Goal: Task Accomplishment & Management: Use online tool/utility

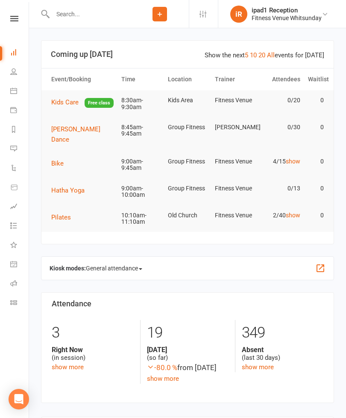
click at [63, 100] on span "Kids Care" at bounding box center [64, 102] width 27 height 8
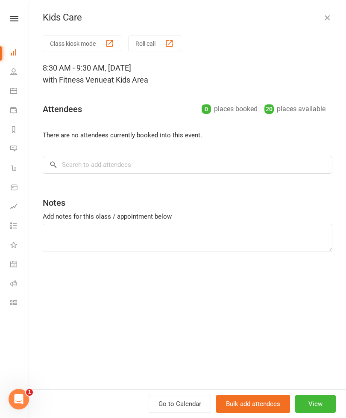
click at [91, 43] on button "Class kiosk mode" at bounding box center [82, 44] width 79 height 16
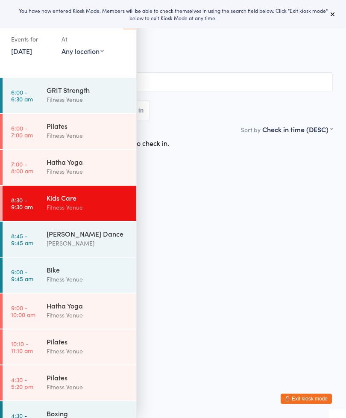
click at [22, 47] on link "[DATE]" at bounding box center [21, 50] width 21 height 9
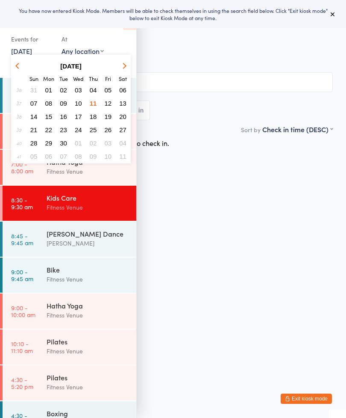
click at [78, 105] on span "10" at bounding box center [78, 103] width 7 height 7
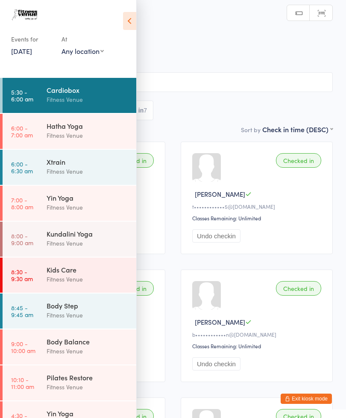
click at [77, 271] on div "Kids Care" at bounding box center [88, 269] width 83 height 9
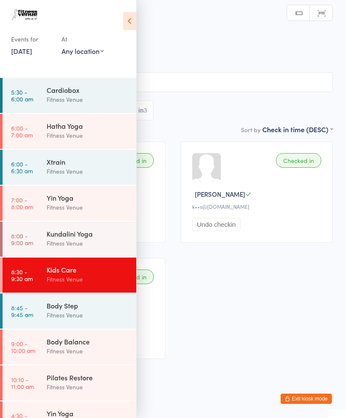
click at [132, 20] on icon at bounding box center [129, 21] width 13 height 18
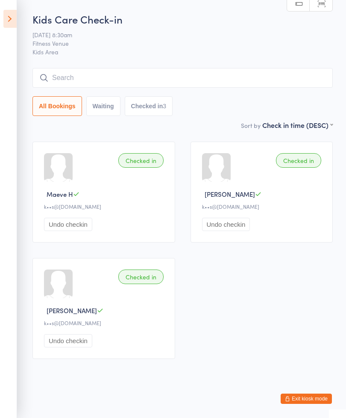
click at [7, 18] on icon at bounding box center [9, 19] width 13 height 18
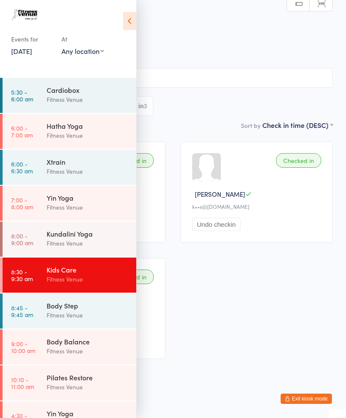
click at [25, 44] on div "Events for" at bounding box center [32, 39] width 42 height 14
click at [30, 52] on link "10 Sep, 2025" at bounding box center [21, 50] width 21 height 9
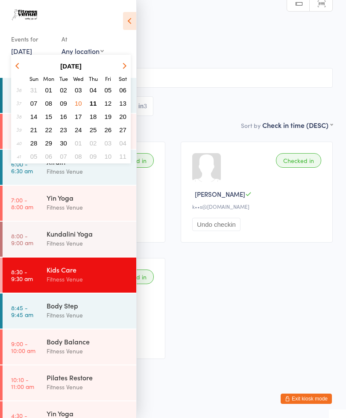
click at [97, 102] on button "11" at bounding box center [93, 104] width 13 height 12
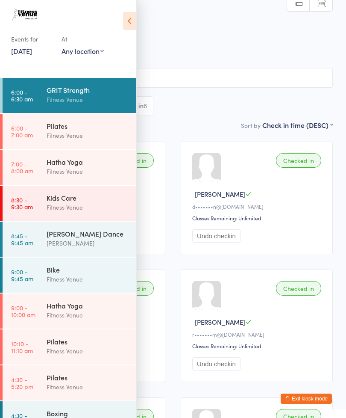
click at [104, 203] on div "Fitness Venue" at bounding box center [88, 207] width 83 height 10
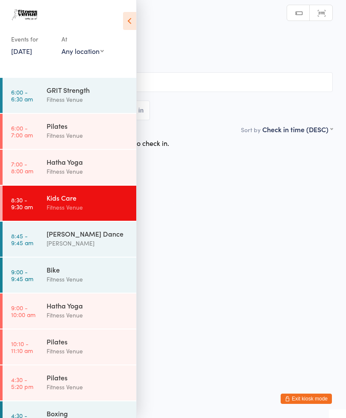
click at [130, 22] on icon at bounding box center [129, 21] width 13 height 18
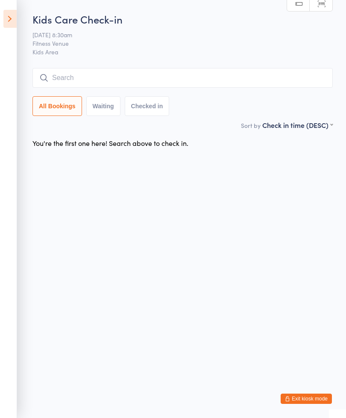
click at [115, 78] on input "search" at bounding box center [183, 78] width 301 height 20
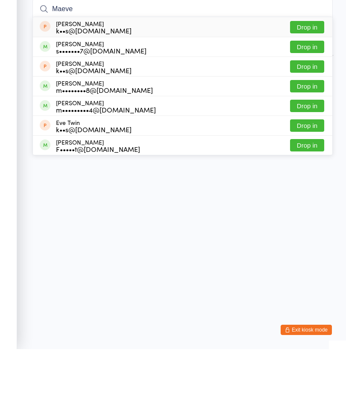
type input "Maeve"
click at [305, 90] on button "Drop in" at bounding box center [307, 96] width 34 height 12
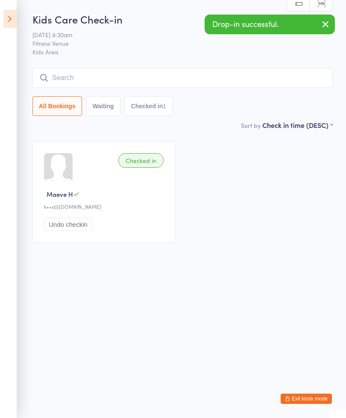
click at [83, 78] on input "search" at bounding box center [183, 78] width 301 height 20
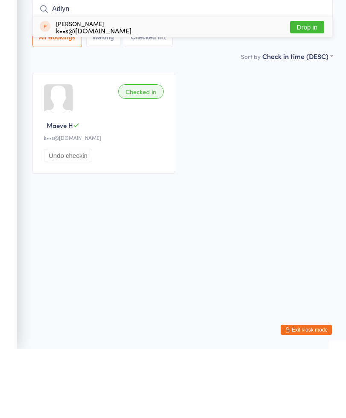
type input "Adlyn"
click at [309, 90] on button "Drop in" at bounding box center [307, 96] width 34 height 12
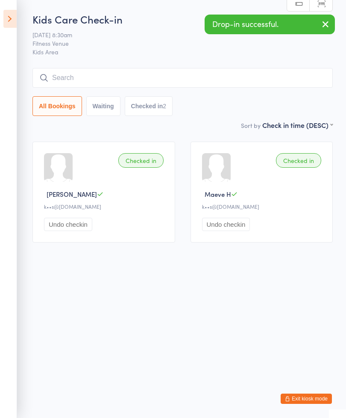
click at [135, 76] on input "search" at bounding box center [183, 78] width 301 height 20
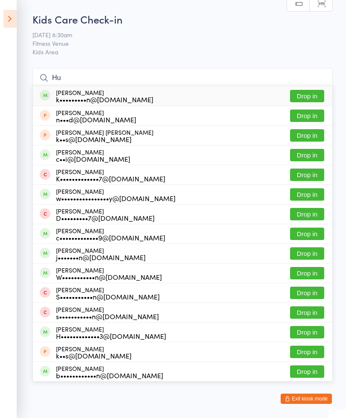
type input "H"
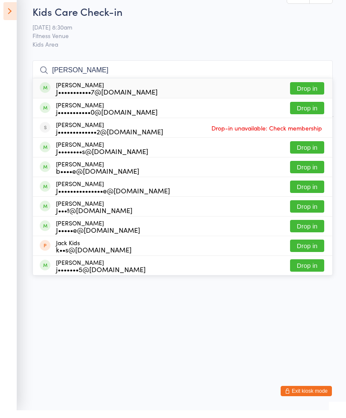
type input "J"
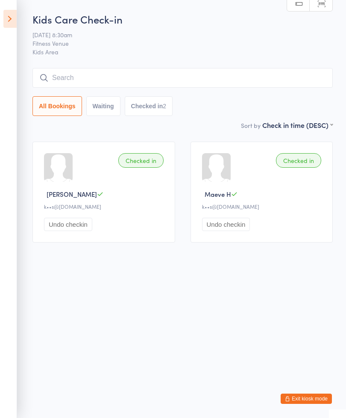
click at [100, 73] on input "search" at bounding box center [183, 78] width 301 height 20
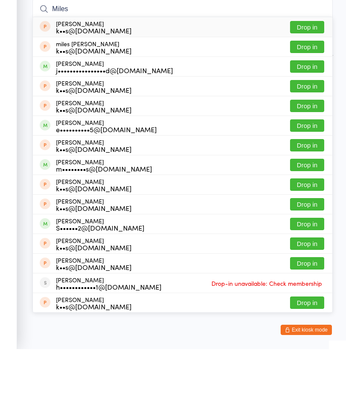
type input "Miles"
click at [308, 110] on button "Drop in" at bounding box center [307, 116] width 34 height 12
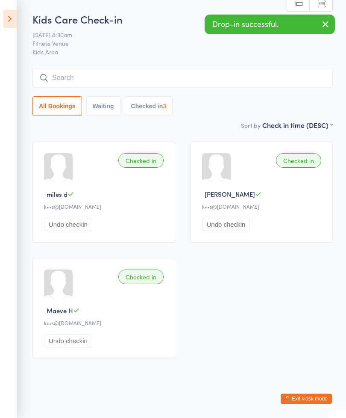
click at [96, 80] on input "search" at bounding box center [183, 78] width 301 height 20
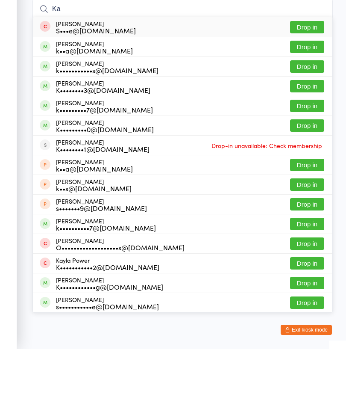
type input "K"
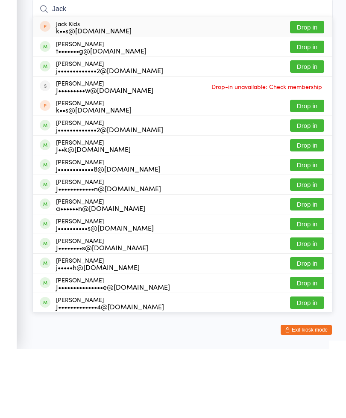
type input "Jack"
click at [306, 169] on button "Drop in" at bounding box center [307, 175] width 34 height 12
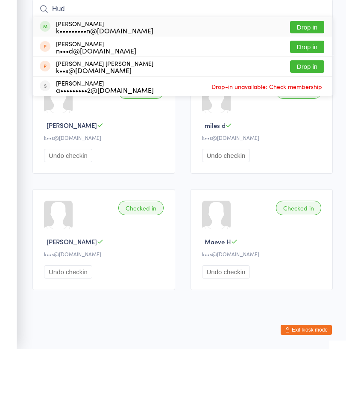
type input "Hud"
click at [302, 129] on button "Drop in" at bounding box center [307, 135] width 34 height 12
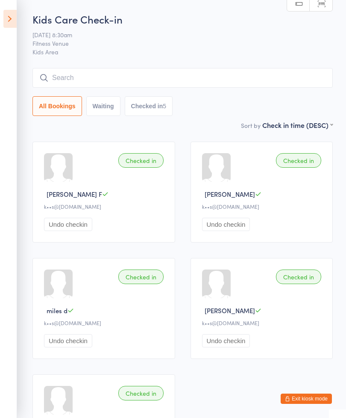
click at [16, 12] on icon at bounding box center [9, 19] width 13 height 18
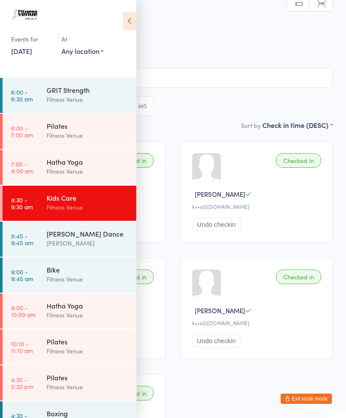
click at [66, 271] on div "Bike" at bounding box center [88, 269] width 83 height 9
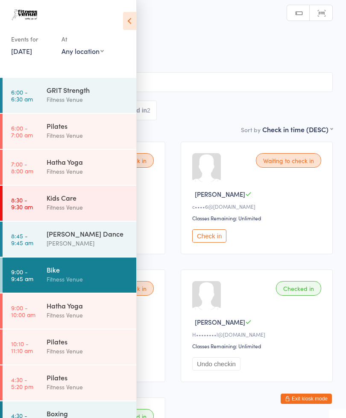
click at [134, 21] on icon at bounding box center [129, 21] width 13 height 18
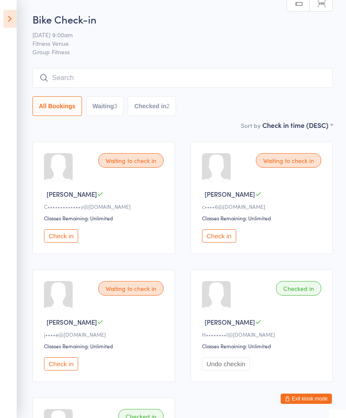
click at [12, 16] on icon at bounding box center [9, 19] width 13 height 18
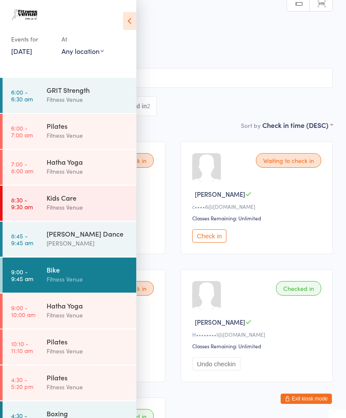
click at [136, 21] on icon at bounding box center [129, 21] width 13 height 18
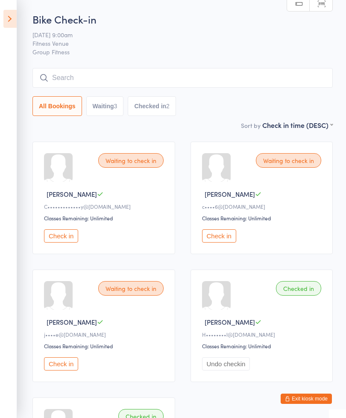
click at [66, 240] on button "Check in" at bounding box center [61, 235] width 34 height 13
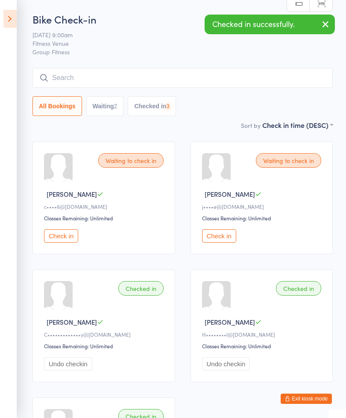
click at [229, 239] on button "Check in" at bounding box center [219, 235] width 34 height 13
click at [64, 237] on button "Check in" at bounding box center [61, 235] width 34 height 13
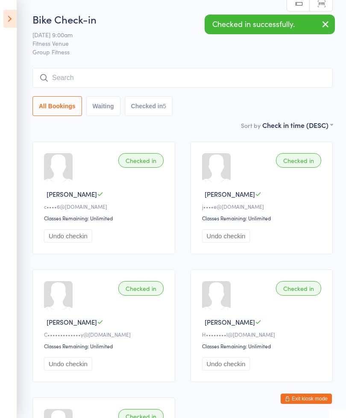
click at [76, 76] on input "search" at bounding box center [183, 78] width 301 height 20
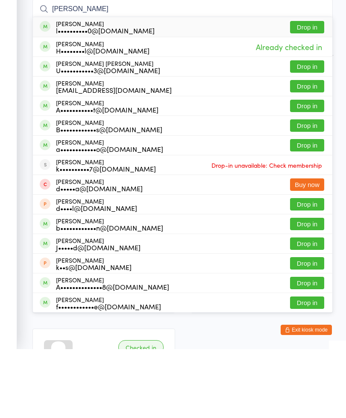
type input "Annie"
click at [310, 90] on button "Drop in" at bounding box center [307, 96] width 34 height 12
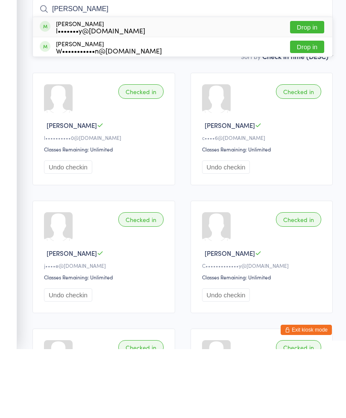
type input "Wendy"
click at [305, 90] on button "Drop in" at bounding box center [307, 96] width 34 height 12
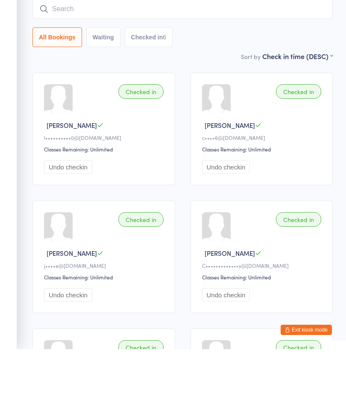
scroll to position [69, 0]
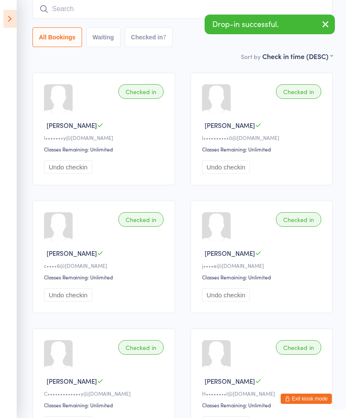
click at [77, 9] on input "search" at bounding box center [183, 9] width 301 height 20
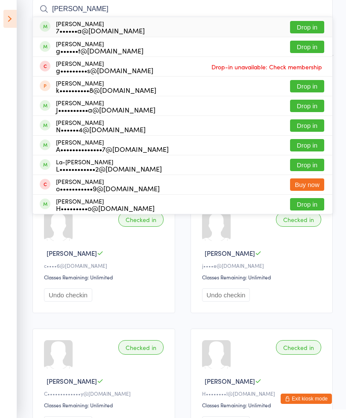
type input "Gary"
click at [306, 49] on button "Drop in" at bounding box center [307, 47] width 34 height 12
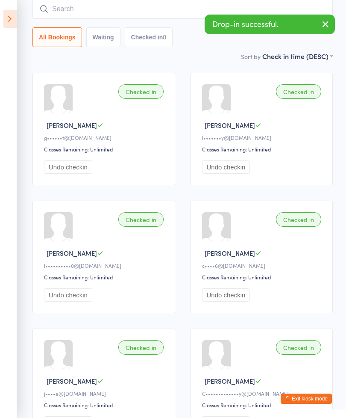
click at [83, 13] on input "search" at bounding box center [183, 9] width 301 height 20
click at [97, 11] on input "search" at bounding box center [183, 9] width 301 height 20
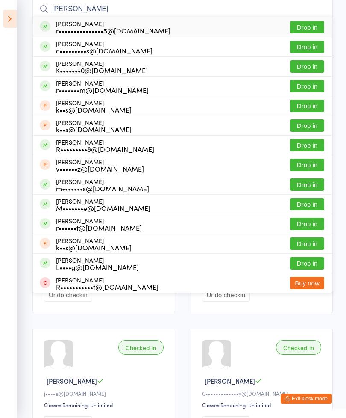
type input "Rosa"
click at [312, 225] on button "Drop in" at bounding box center [307, 224] width 34 height 12
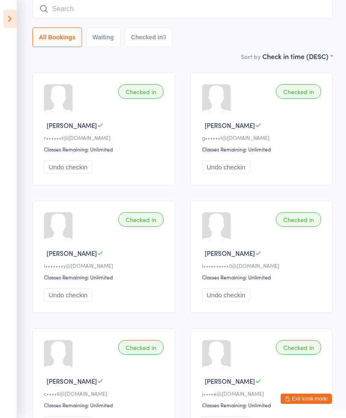
click at [86, 6] on input "search" at bounding box center [183, 9] width 301 height 20
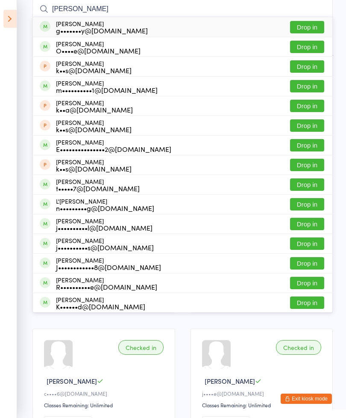
type input "Jonelle"
click at [308, 30] on button "Drop in" at bounding box center [307, 27] width 34 height 12
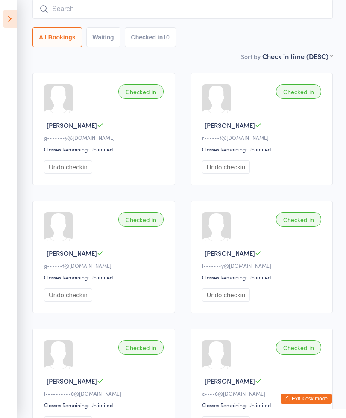
click at [83, 8] on input "search" at bounding box center [183, 9] width 301 height 20
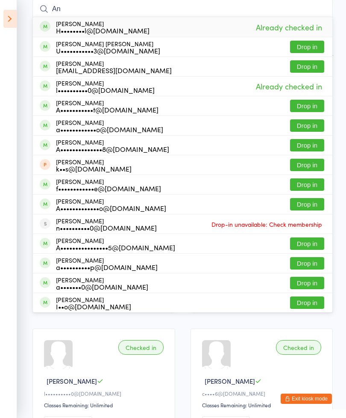
type input "A"
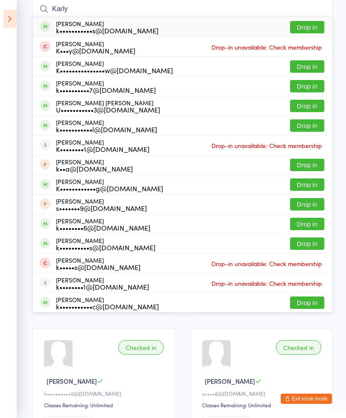
type input "Karly"
click at [311, 68] on button "Drop in" at bounding box center [307, 66] width 34 height 12
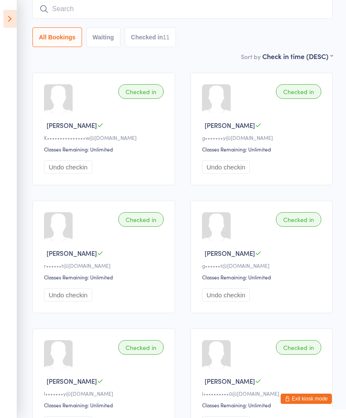
click at [78, 9] on input "search" at bounding box center [183, 9] width 301 height 20
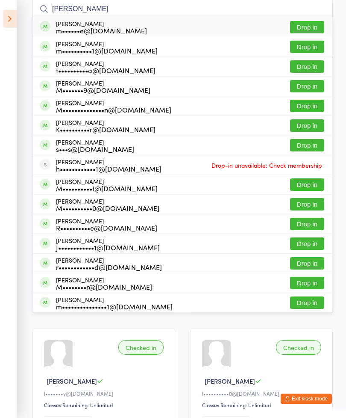
type input "Michell"
click at [305, 27] on button "Drop in" at bounding box center [307, 27] width 34 height 12
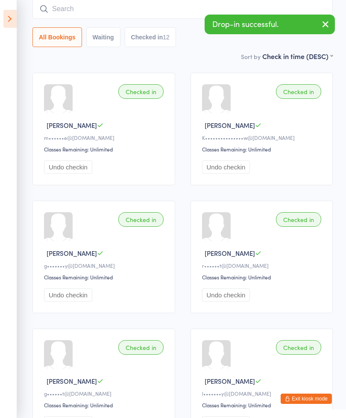
click at [78, 12] on input "search" at bounding box center [183, 9] width 301 height 20
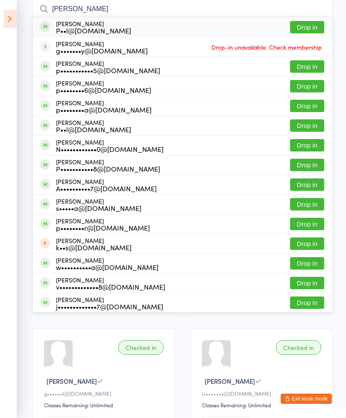
type input "Paul jenn"
click at [301, 26] on button "Drop in" at bounding box center [307, 27] width 34 height 12
